Goal: Download file/media

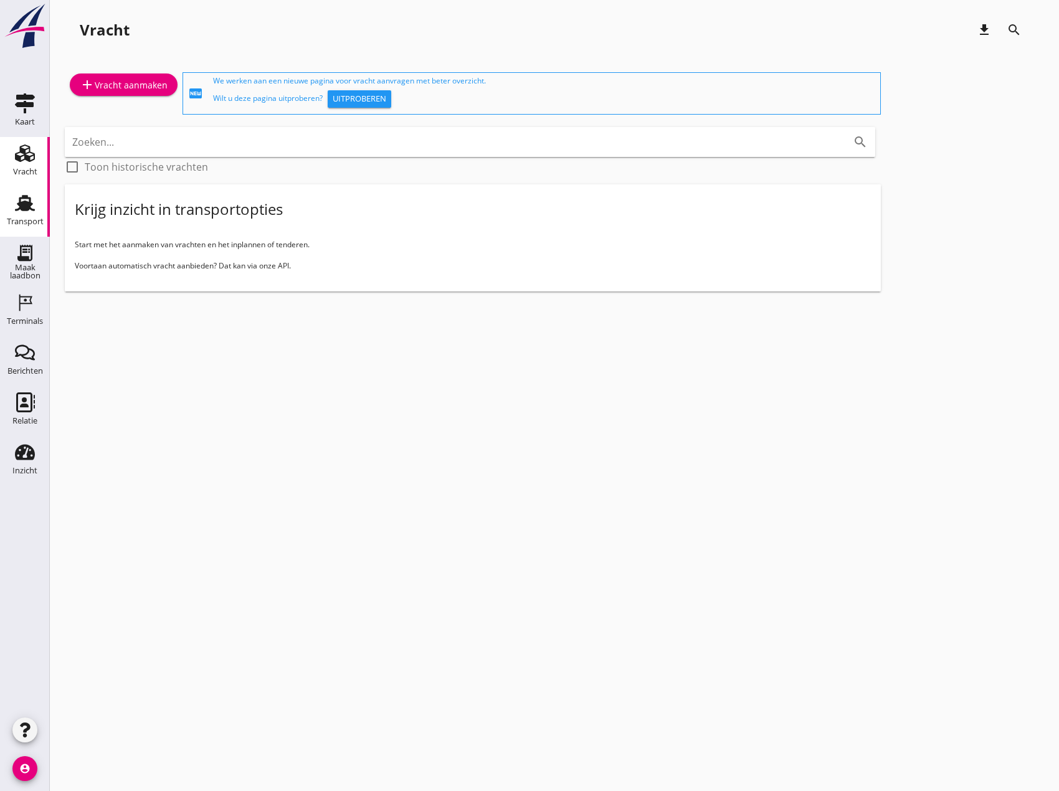
click at [6, 217] on link "Transport Transport" at bounding box center [25, 212] width 50 height 50
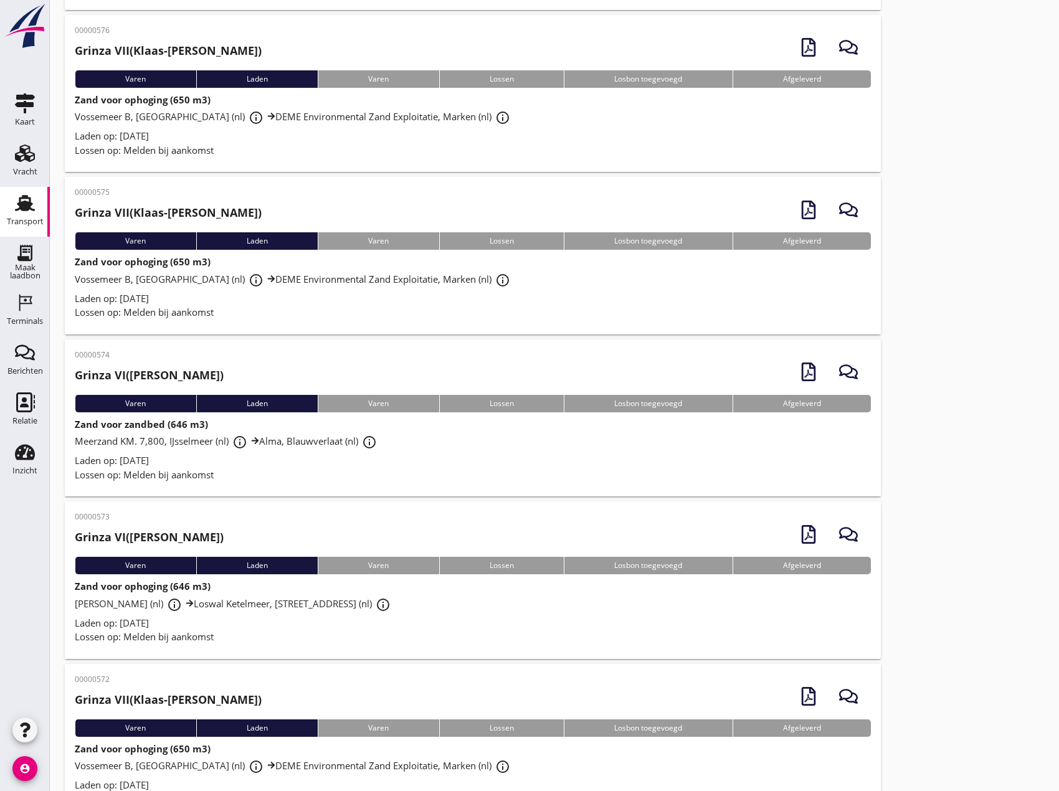
scroll to position [1531, 0]
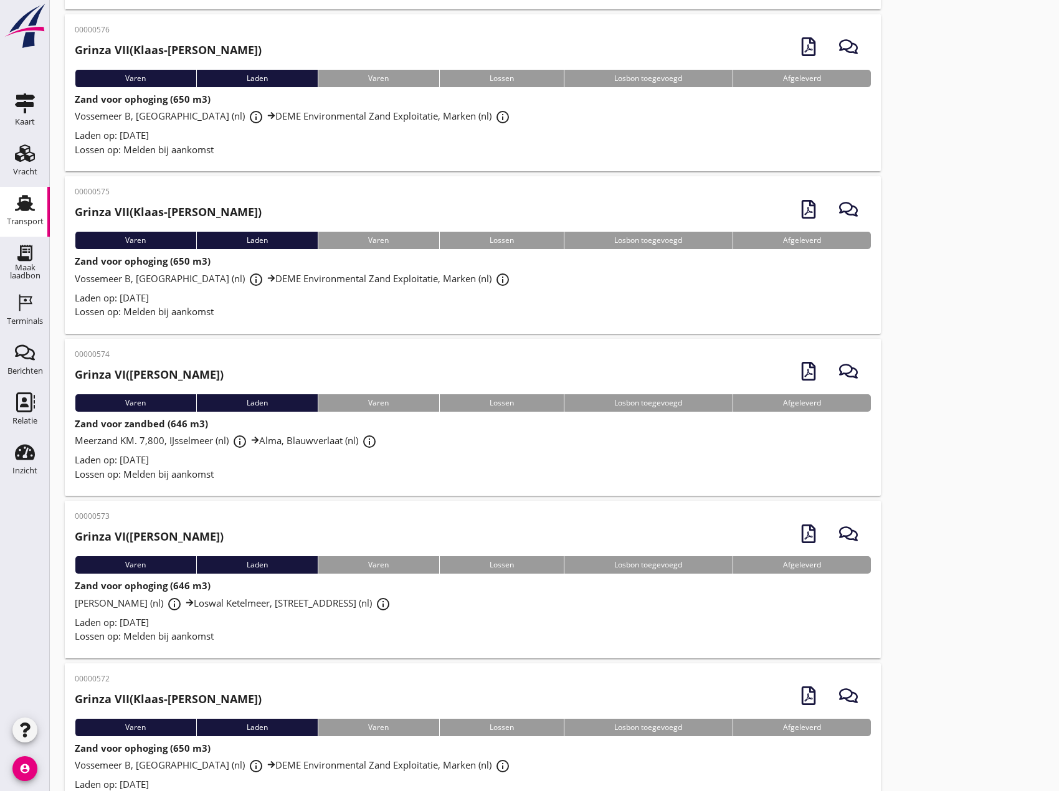
click at [339, 628] on div "Laden op: [DATE]" at bounding box center [473, 622] width 796 height 14
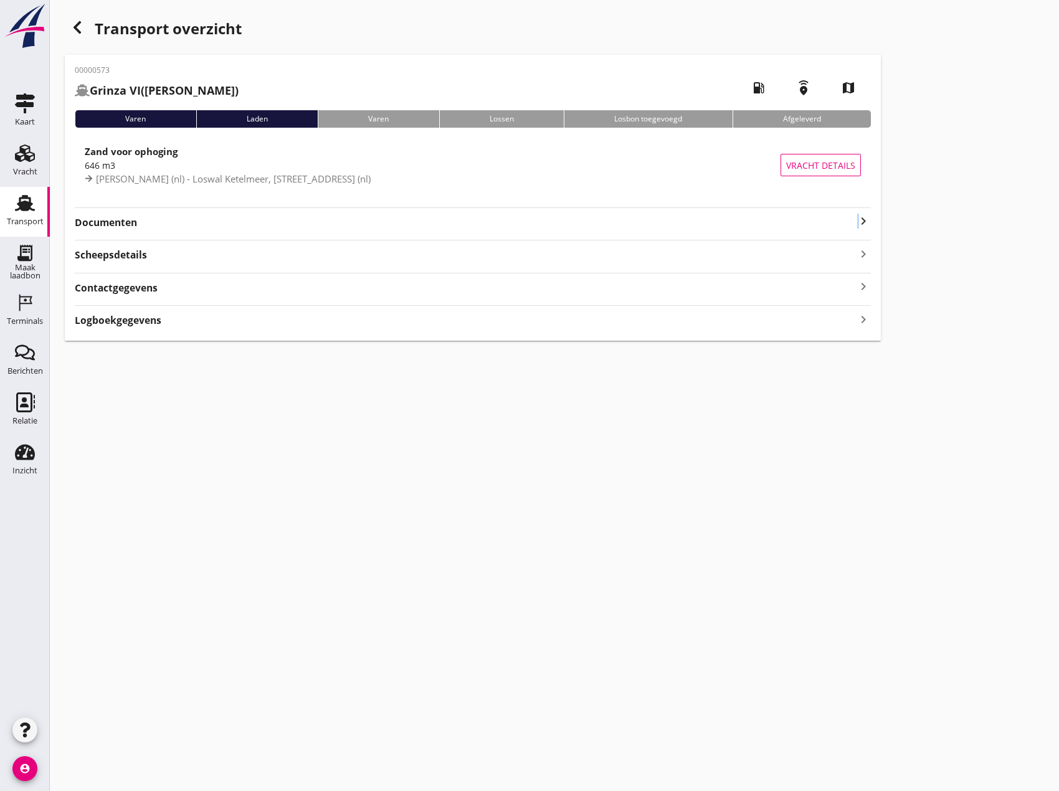
click at [860, 225] on icon "keyboard_arrow_right" at bounding box center [863, 221] width 15 height 15
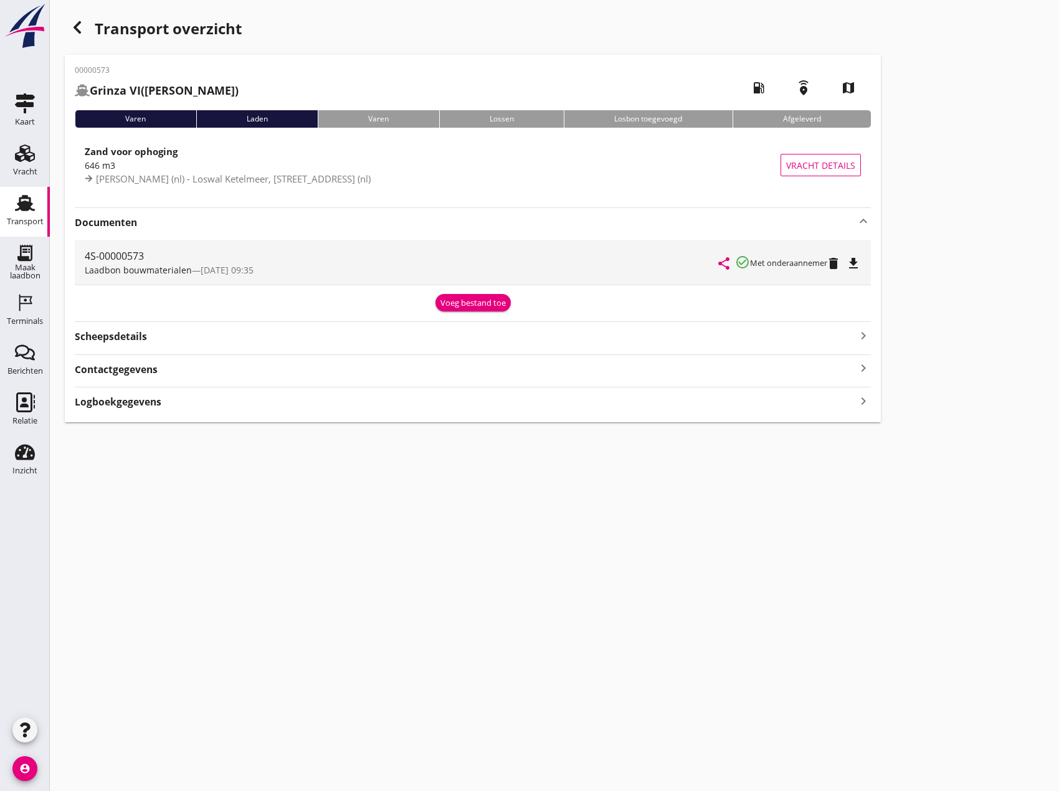
click at [855, 268] on icon "file_download" at bounding box center [853, 263] width 15 height 15
